Goal: Browse casually: Explore the website without a specific task or goal

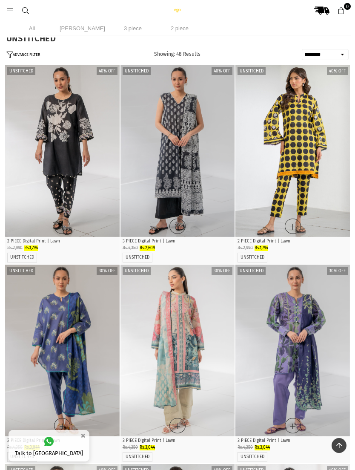
select select "******"
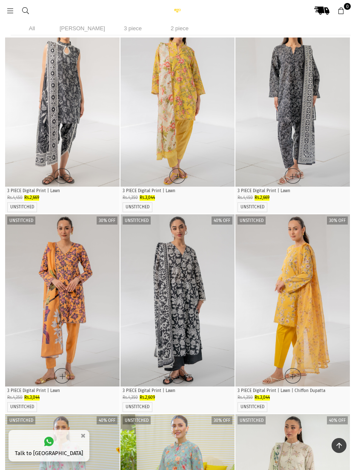
scroll to position [1104, 0]
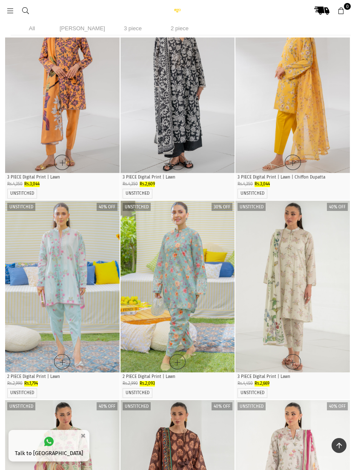
scroll to position [1315, 0]
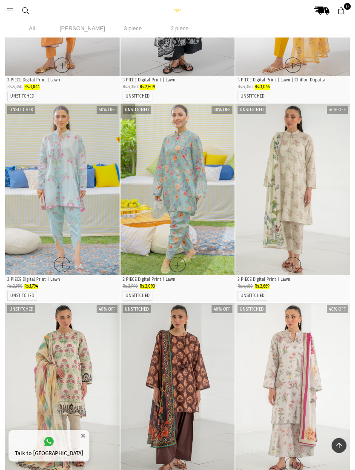
scroll to position [1409, 0]
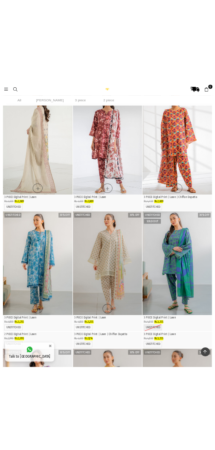
scroll to position [867, 0]
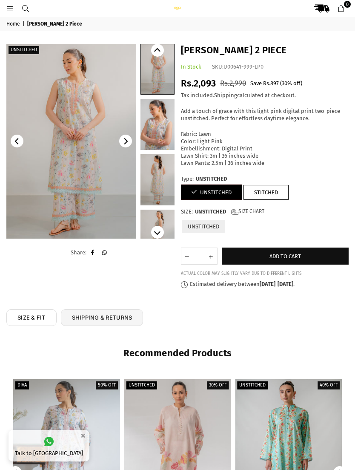
click at [91, 120] on img at bounding box center [71, 141] width 130 height 195
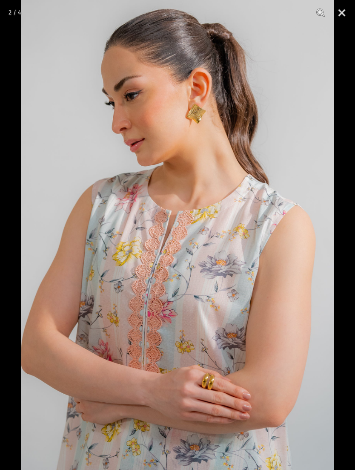
click at [338, 15] on button "Close" at bounding box center [341, 13] width 21 height 26
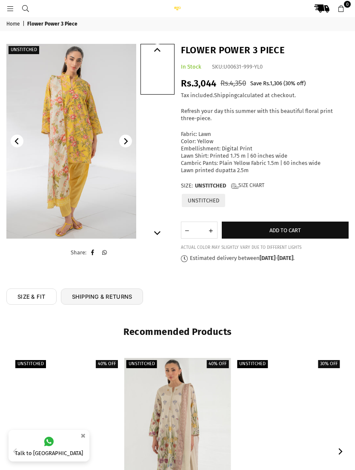
click at [91, 206] on img at bounding box center [71, 141] width 130 height 195
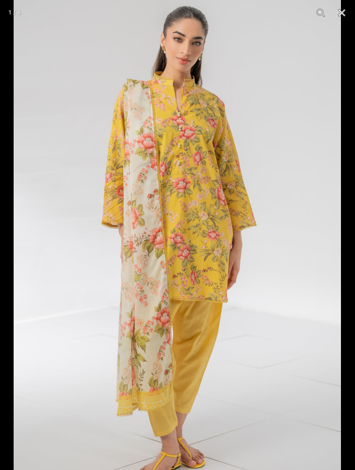
click at [334, 14] on button "Close" at bounding box center [341, 13] width 21 height 26
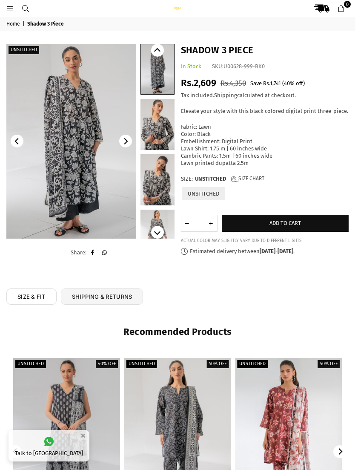
click at [88, 144] on img at bounding box center [71, 141] width 130 height 195
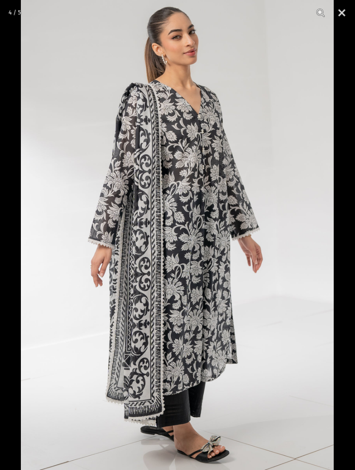
click at [343, 16] on button "Close" at bounding box center [341, 13] width 21 height 26
